Goal: Navigation & Orientation: Find specific page/section

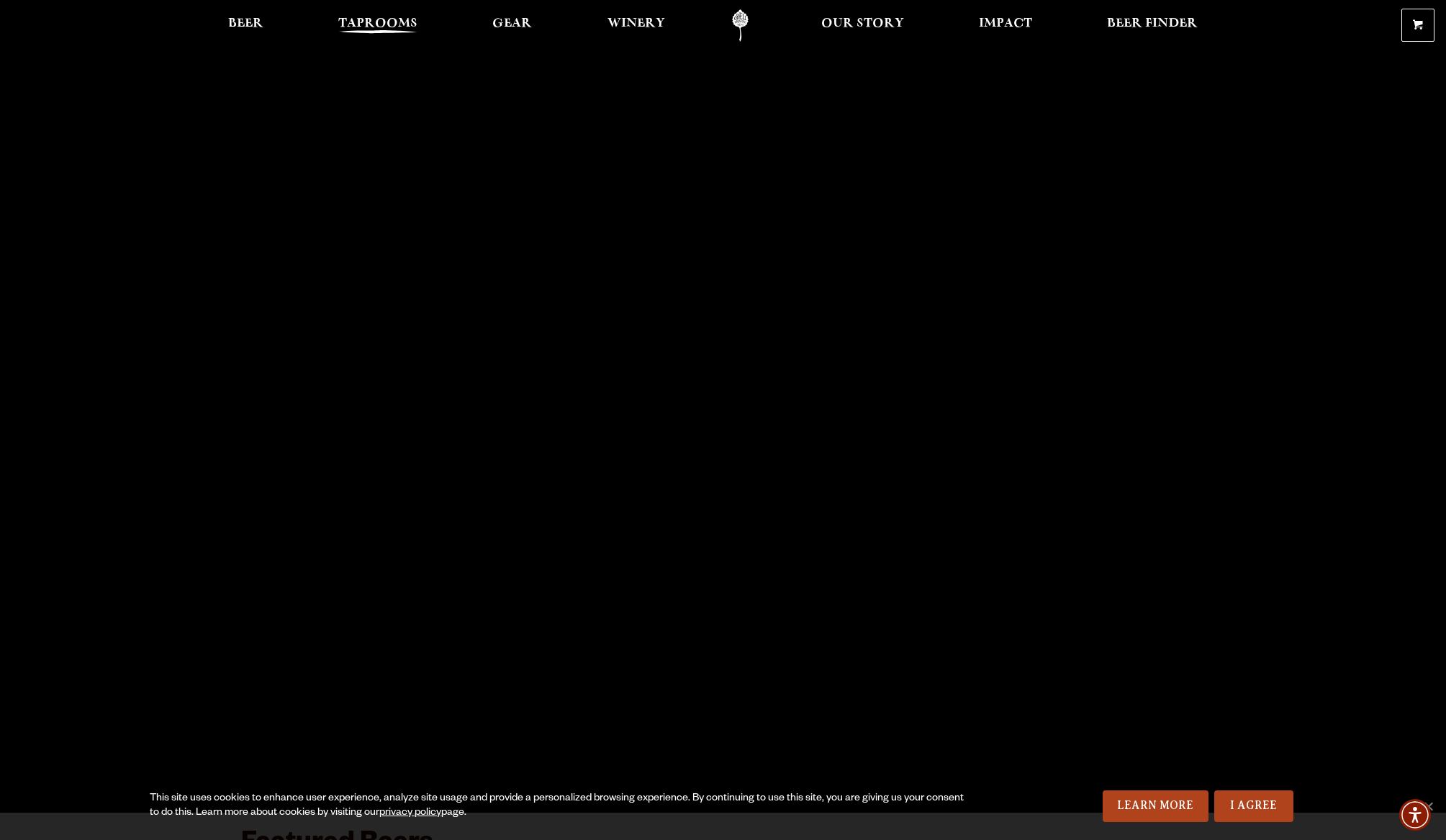
click at [371, 20] on span "Taprooms" at bounding box center [377, 23] width 79 height 11
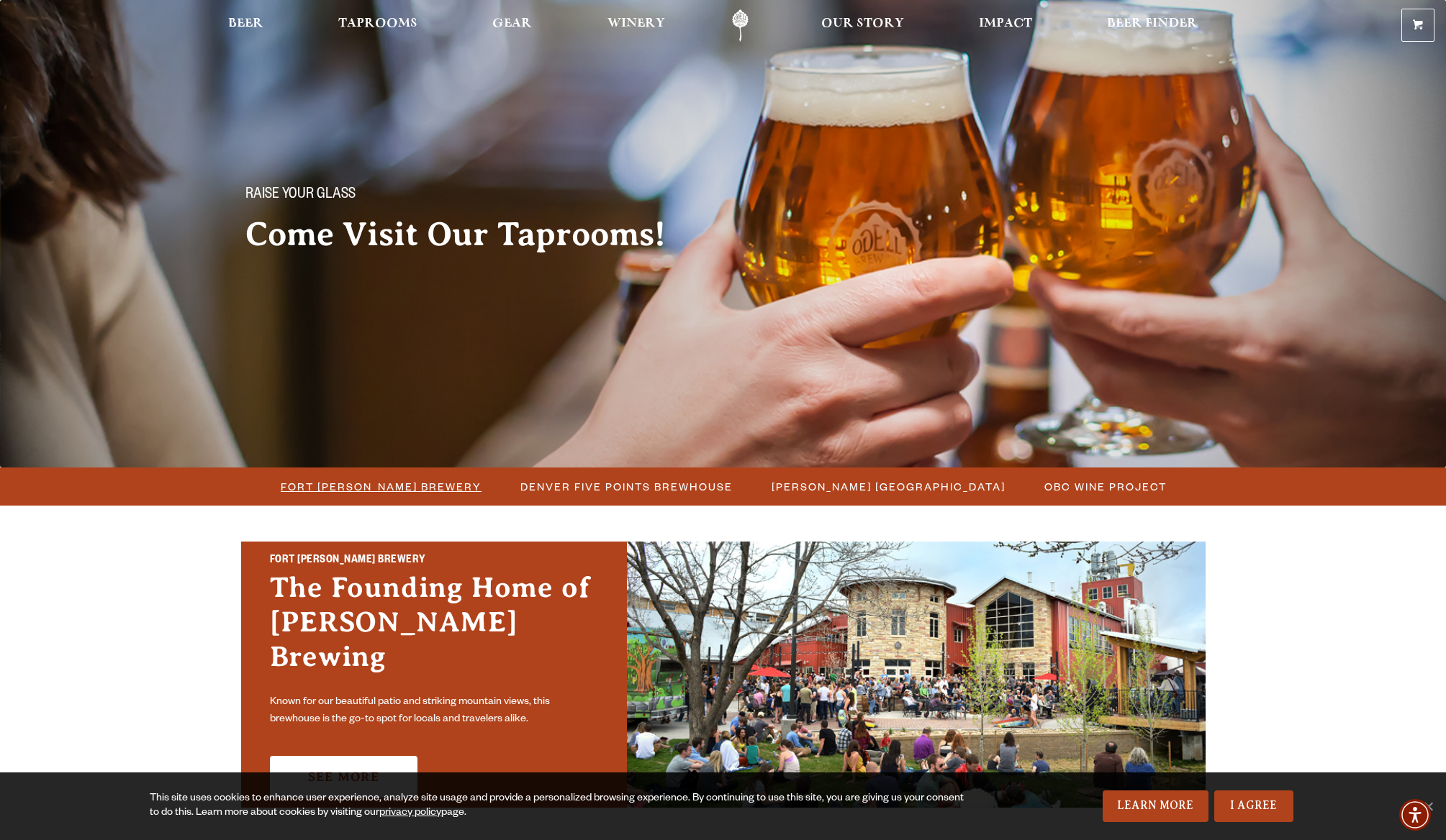
click at [403, 493] on span "Fort [PERSON_NAME] Brewery" at bounding box center [381, 487] width 201 height 21
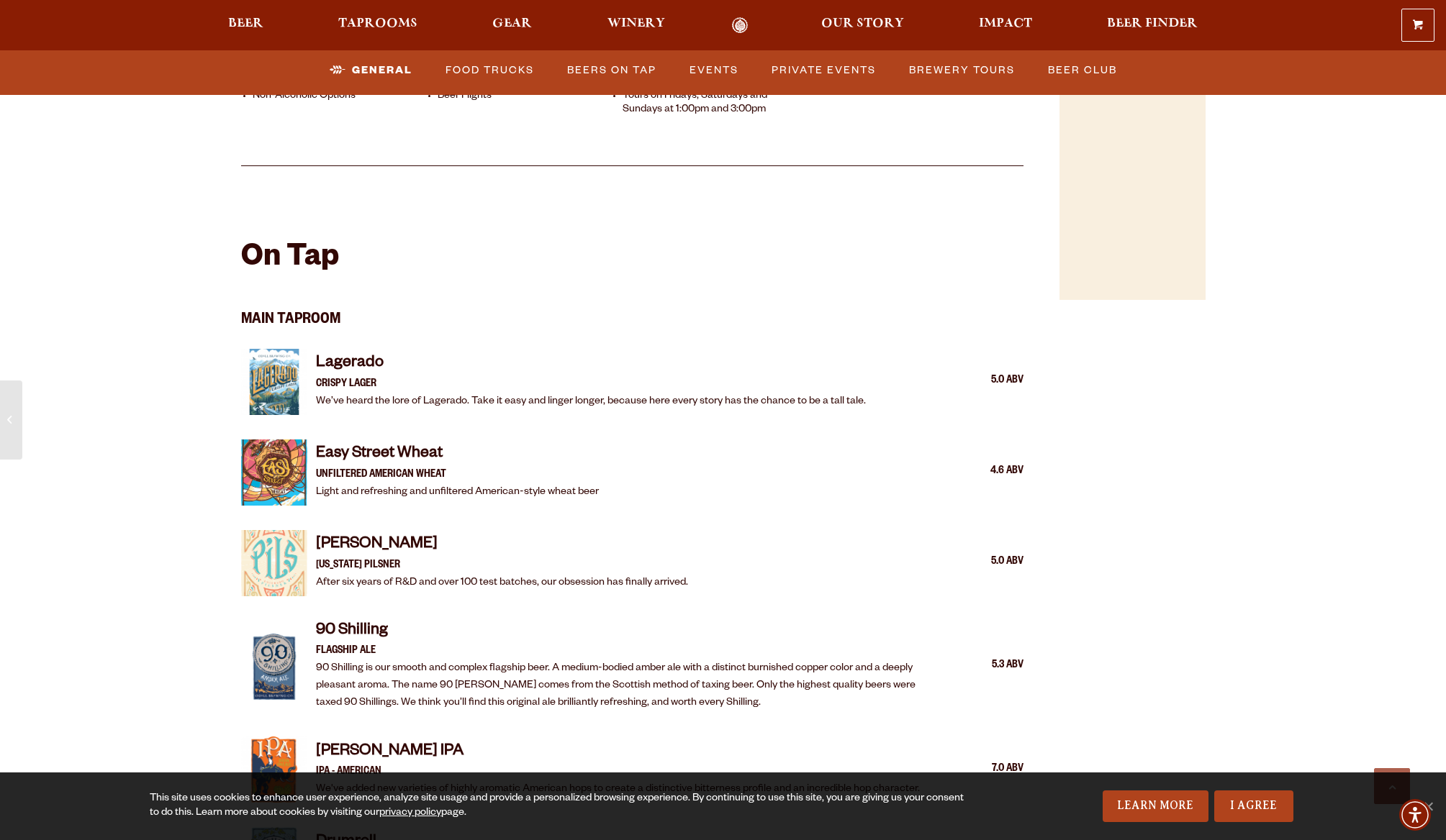
scroll to position [1398, 0]
